Goal: Find specific page/section: Find specific page/section

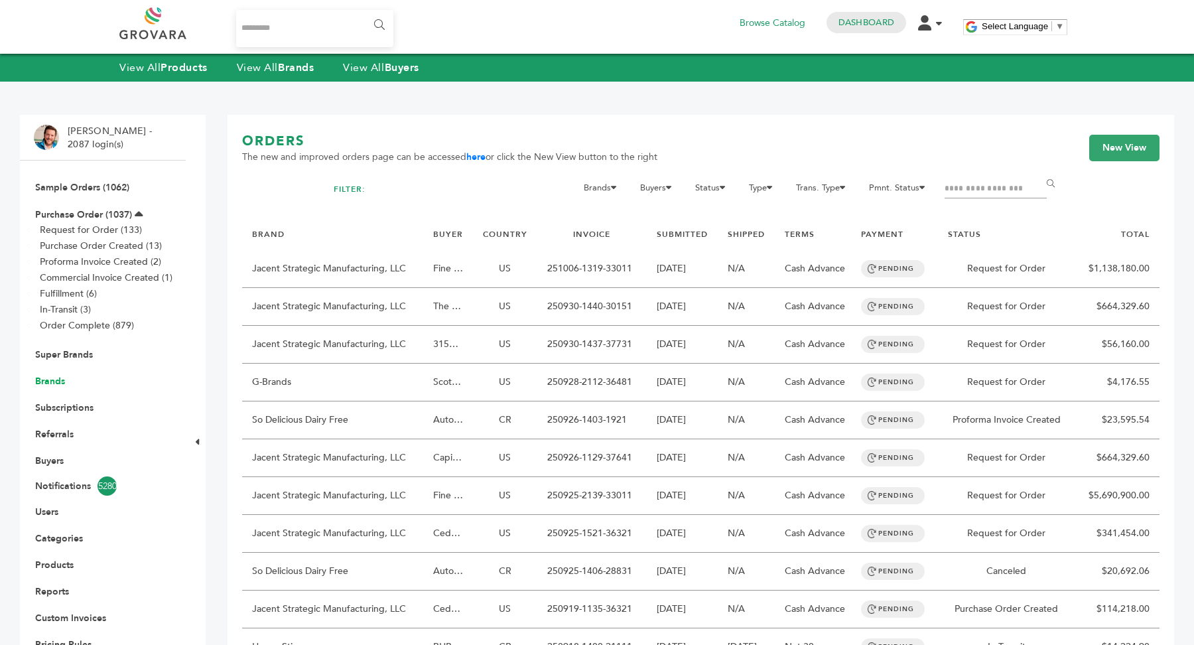
click at [46, 378] on link "Brands" at bounding box center [50, 381] width 30 height 13
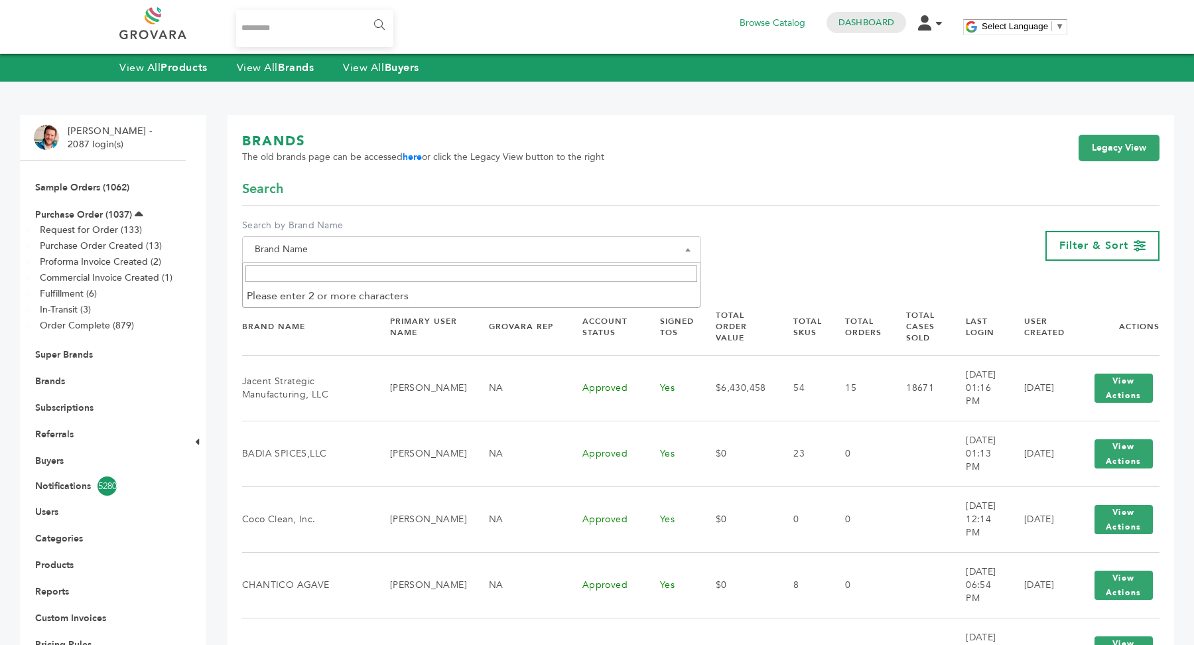
click at [478, 249] on span "Brand Name" at bounding box center [471, 249] width 445 height 19
click at [468, 271] on input "Search" at bounding box center [471, 273] width 452 height 17
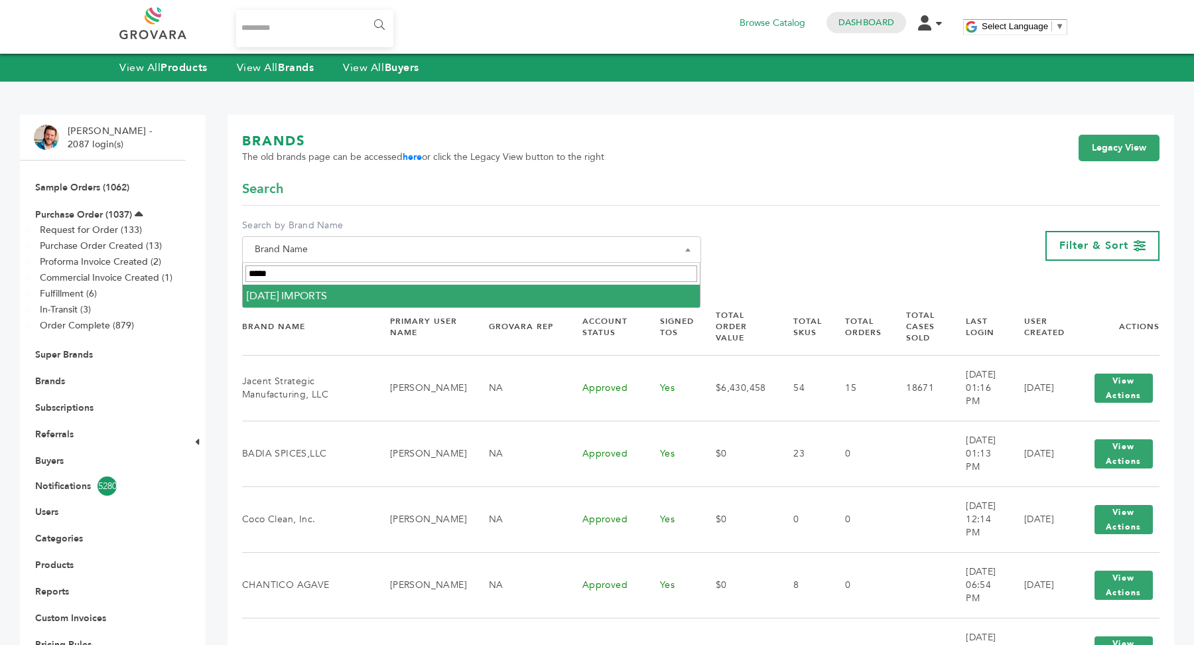
type input "*****"
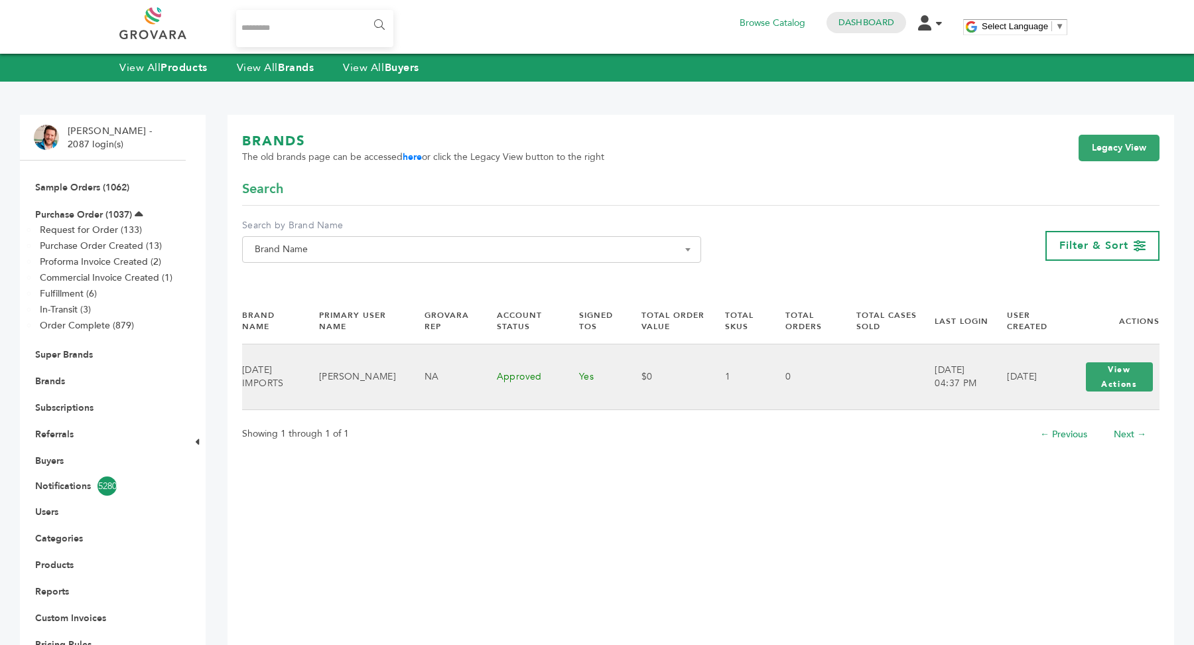
click at [1024, 375] on td "[DATE]" at bounding box center [1027, 377] width 72 height 66
click at [1122, 381] on button "View Actions" at bounding box center [1119, 376] width 67 height 29
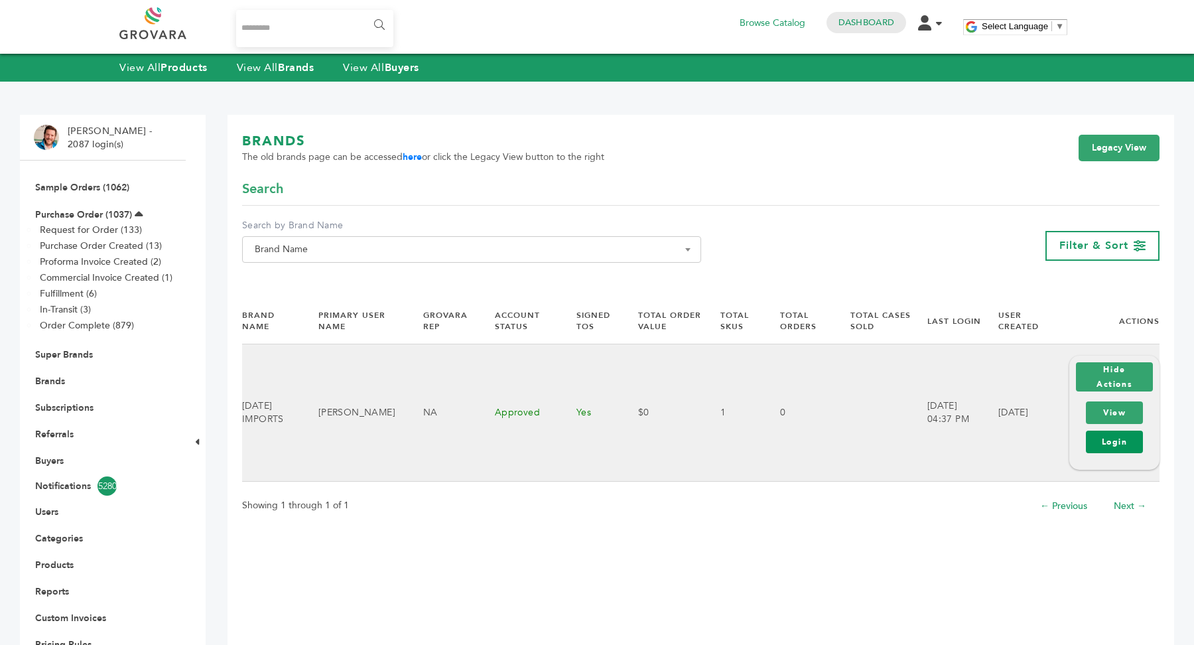
click at [1117, 442] on link "Login" at bounding box center [1114, 442] width 57 height 23
